Goal: Navigation & Orientation: Find specific page/section

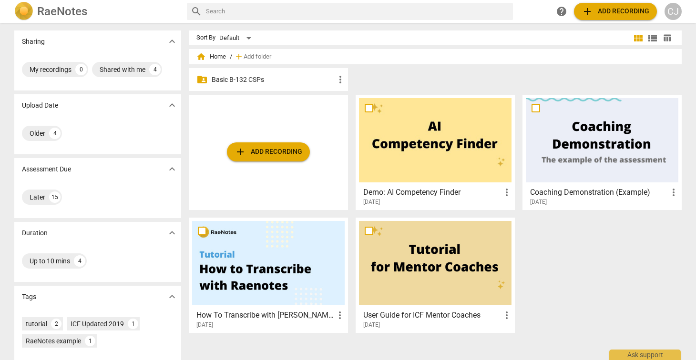
scroll to position [69, 0]
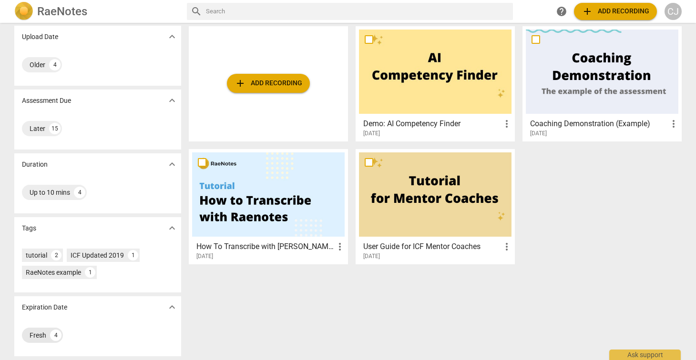
click at [31, 336] on div "Fresh" at bounding box center [38, 336] width 17 height 10
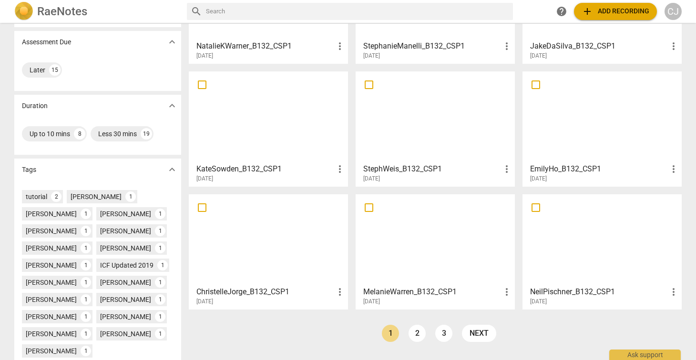
scroll to position [242, 0]
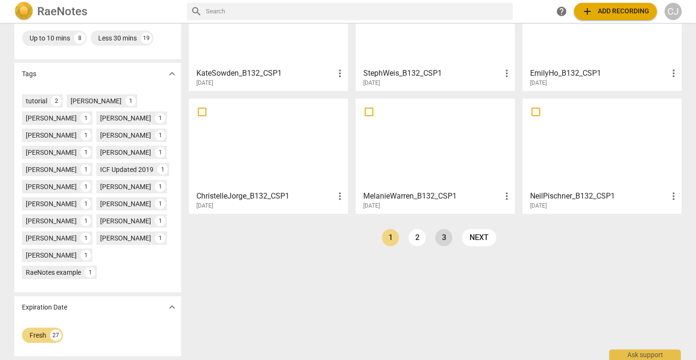
click at [442, 239] on link "3" at bounding box center [443, 237] width 17 height 17
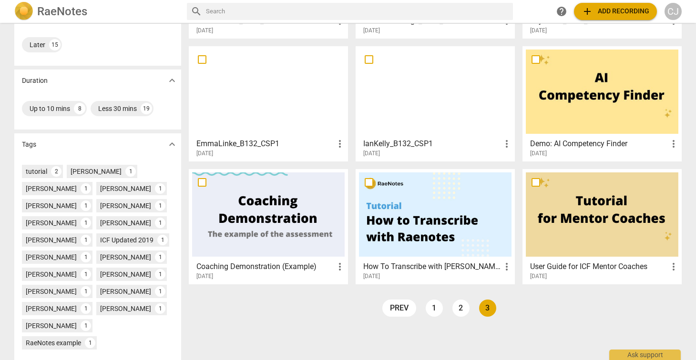
scroll to position [147, 0]
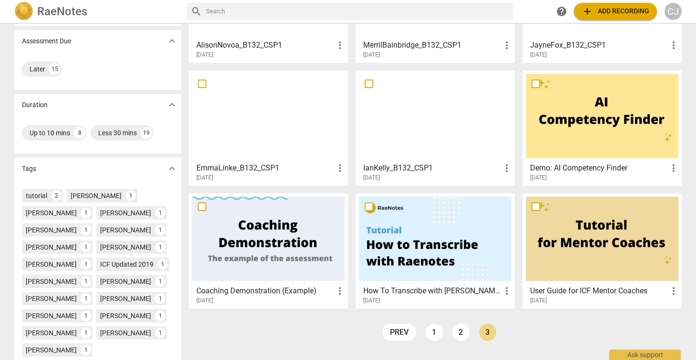
click at [387, 114] on div at bounding box center [435, 116] width 153 height 84
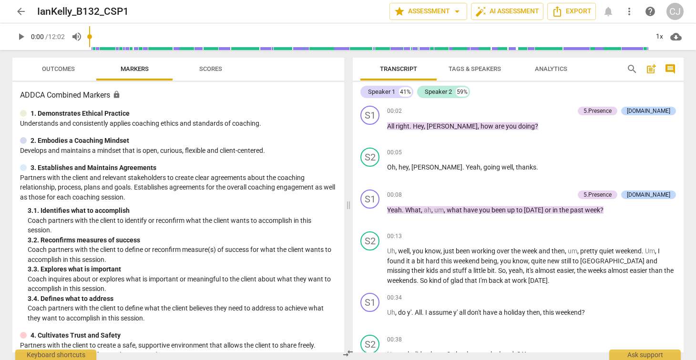
click at [21, 11] on span "arrow_back" at bounding box center [20, 11] width 11 height 11
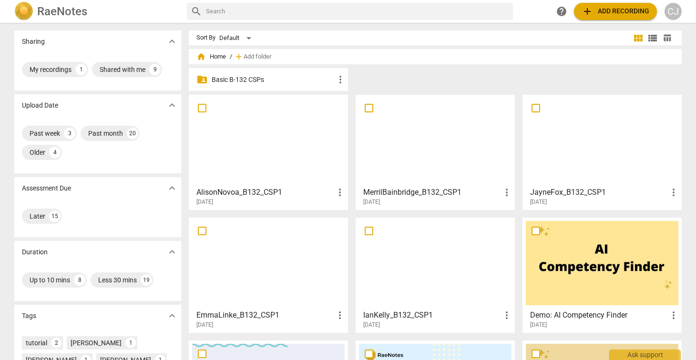
click at [588, 154] on div at bounding box center [602, 140] width 153 height 84
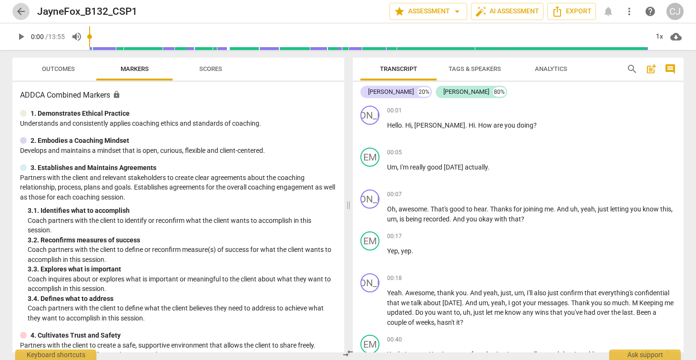
click at [21, 11] on span "arrow_back" at bounding box center [20, 11] width 11 height 11
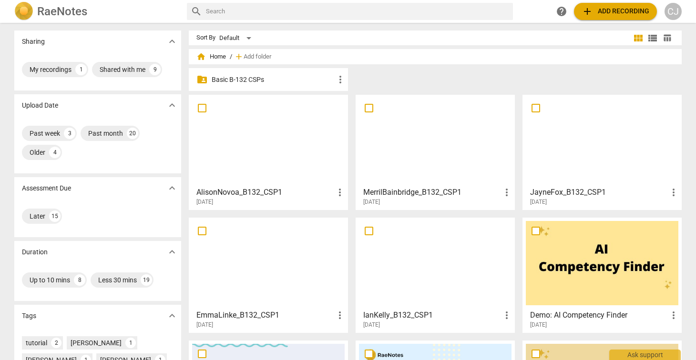
click at [245, 137] on div at bounding box center [268, 140] width 153 height 84
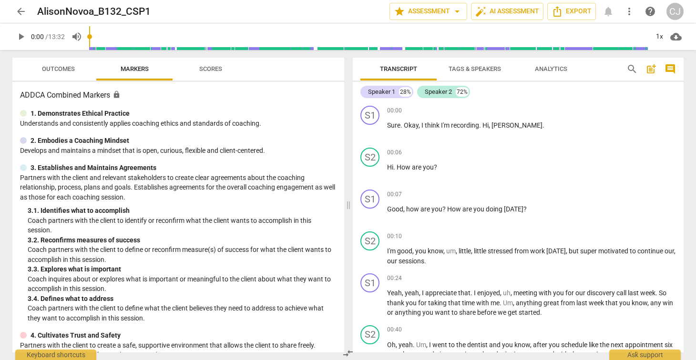
click at [20, 12] on span "arrow_back" at bounding box center [20, 11] width 11 height 11
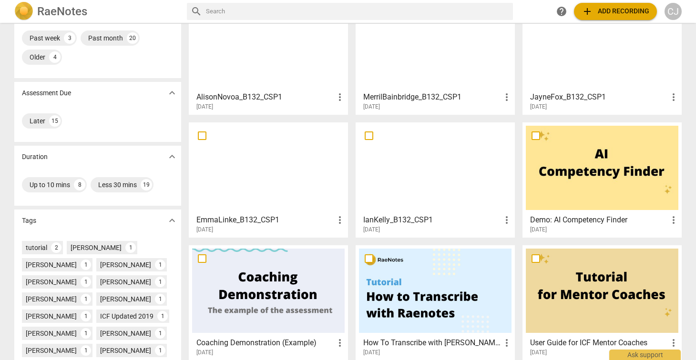
scroll to position [242, 0]
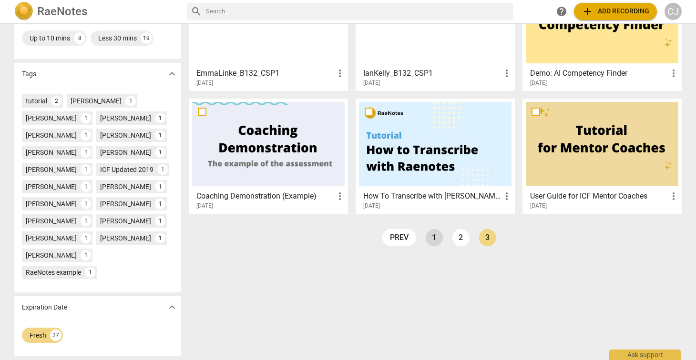
click at [428, 235] on link "1" at bounding box center [434, 237] width 17 height 17
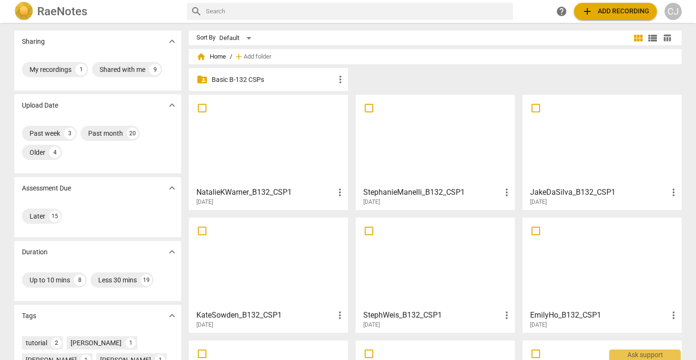
click at [428, 154] on div at bounding box center [435, 140] width 153 height 84
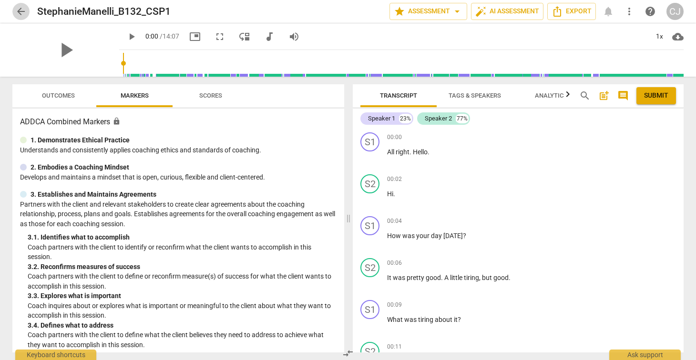
click at [22, 10] on span "arrow_back" at bounding box center [20, 11] width 11 height 11
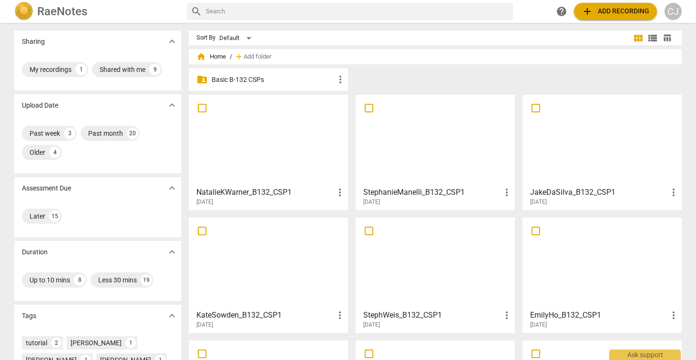
click at [590, 131] on div at bounding box center [602, 140] width 153 height 84
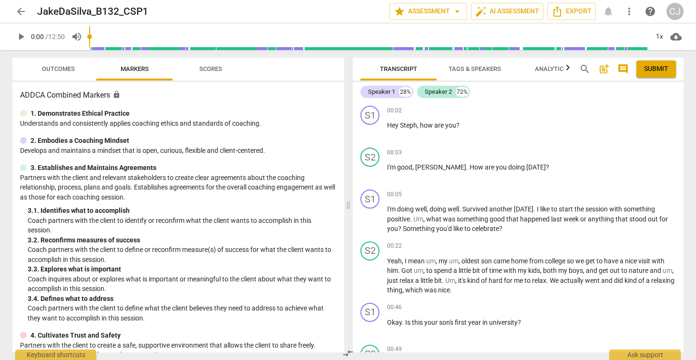
click at [20, 11] on span "arrow_back" at bounding box center [20, 11] width 11 height 11
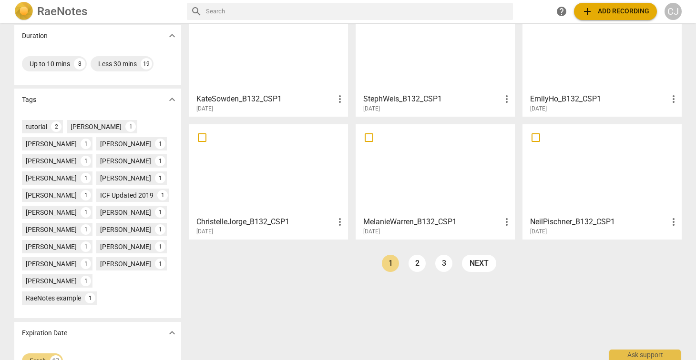
scroll to position [217, 0]
click at [404, 149] on div at bounding box center [435, 169] width 153 height 84
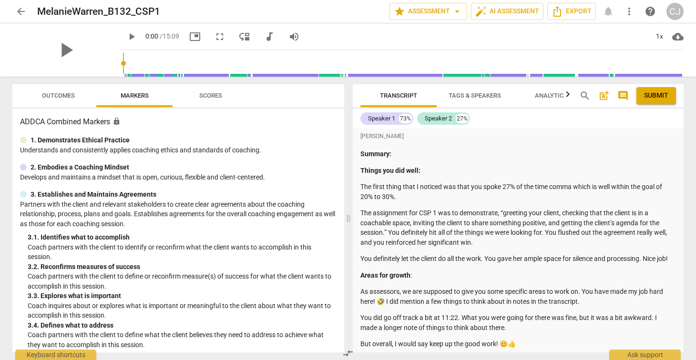
click at [18, 11] on span "arrow_back" at bounding box center [20, 11] width 11 height 11
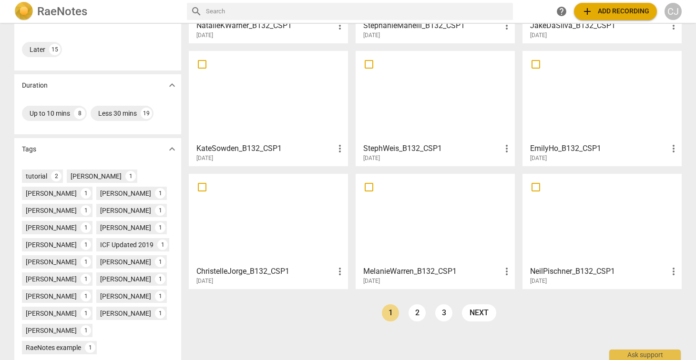
scroll to position [168, 0]
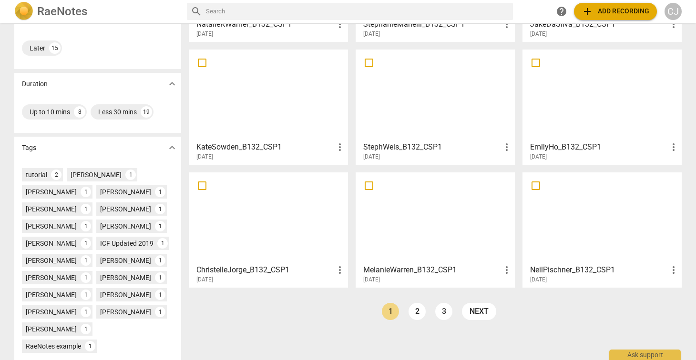
click at [573, 206] on div at bounding box center [602, 218] width 153 height 84
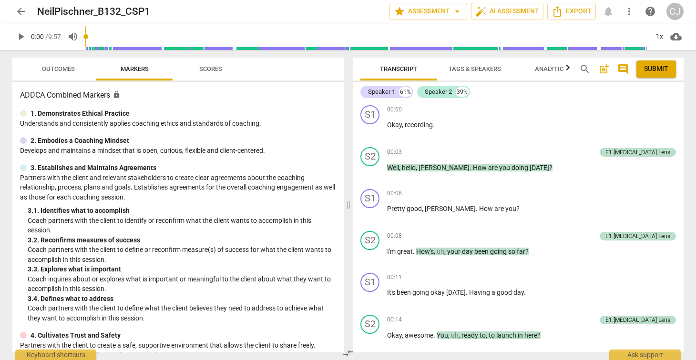
scroll to position [69, 0]
